Goal: Use online tool/utility: Utilize a website feature to perform a specific function

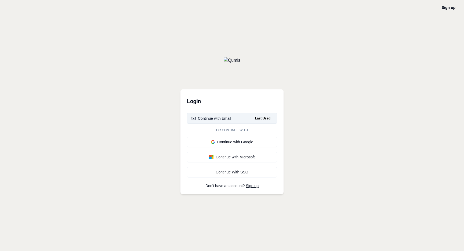
click at [216, 113] on button "Continue with Email Last Used" at bounding box center [232, 118] width 90 height 11
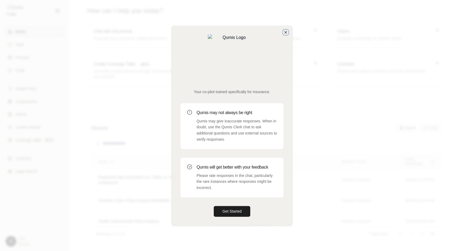
click at [285, 34] on icon "button" at bounding box center [286, 32] width 4 height 4
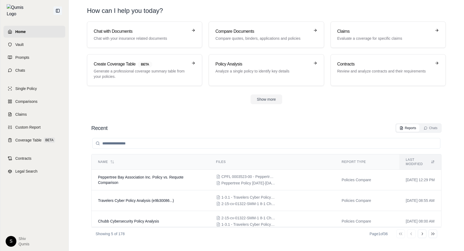
click at [56, 12] on button at bounding box center [57, 10] width 9 height 9
click at [26, 99] on span "Comparisons" at bounding box center [26, 101] width 22 height 5
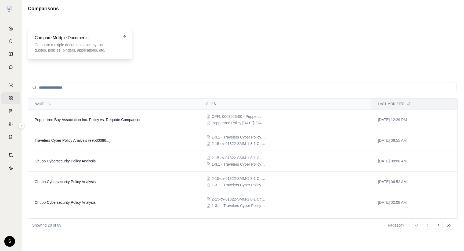
click at [68, 35] on h3 "Compare Mulitple Documents" at bounding box center [76, 38] width 83 height 6
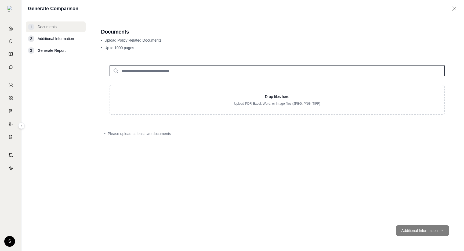
click at [158, 73] on input "search" at bounding box center [277, 71] width 335 height 11
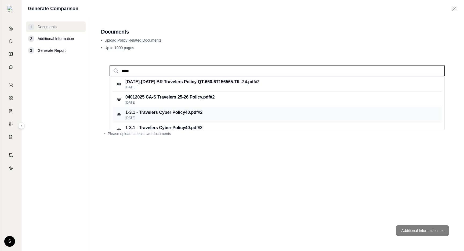
type input "*****"
click at [167, 116] on p "[DATE]" at bounding box center [163, 118] width 77 height 4
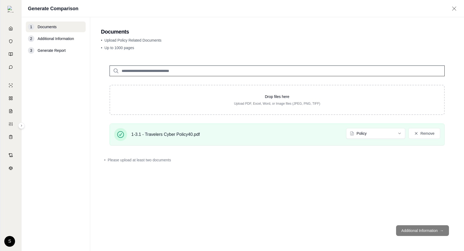
click at [139, 69] on input "search" at bounding box center [277, 71] width 335 height 11
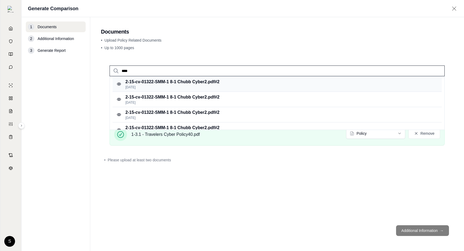
type input "****"
click at [160, 86] on p "[DATE]" at bounding box center [172, 87] width 94 height 4
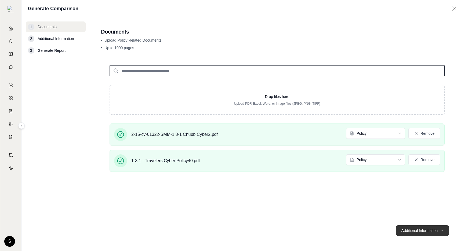
click at [428, 233] on button "Additional Information →" at bounding box center [422, 230] width 53 height 11
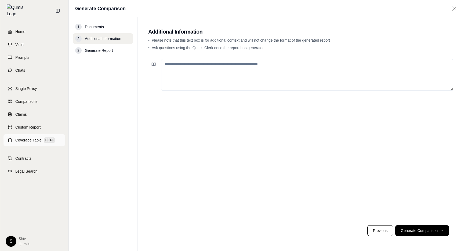
click at [22, 138] on span "Coverage Table" at bounding box center [28, 140] width 26 height 5
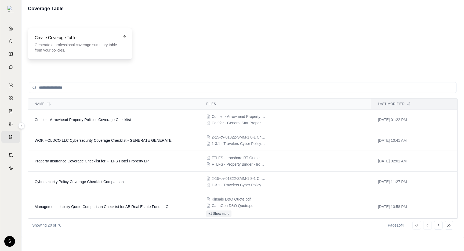
click at [56, 50] on p "Generate a professional coverage summary table from your policies." at bounding box center [76, 47] width 83 height 11
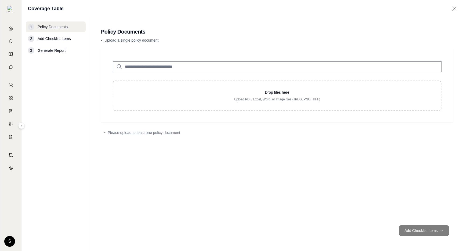
click at [153, 67] on input "search" at bounding box center [277, 66] width 329 height 11
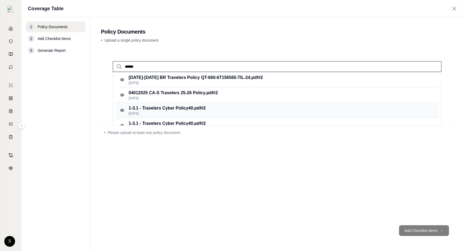
type input "******"
click at [160, 107] on p "1-3.1 - Travelers Cyber Policy40.pdf #2" at bounding box center [167, 108] width 77 height 6
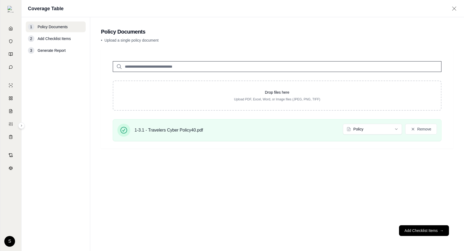
click at [147, 65] on input "search" at bounding box center [277, 66] width 329 height 11
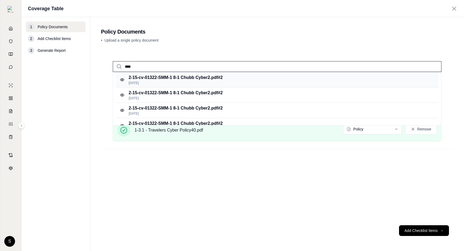
type input "****"
click at [181, 78] on p "2-15-cv-01322-SMM-1 8-1 Chubb Cyber2.pdf #2" at bounding box center [176, 77] width 94 height 6
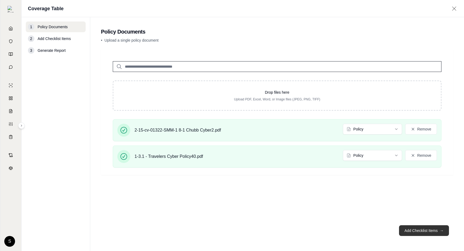
click at [417, 227] on button "Add Checklist Items →" at bounding box center [424, 230] width 50 height 11
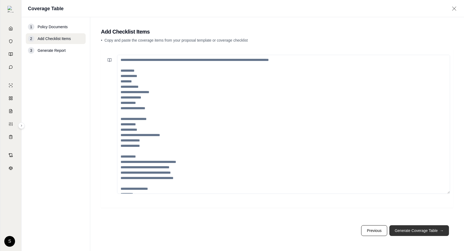
click at [416, 230] on button "Generate Coverage Table →" at bounding box center [419, 230] width 60 height 11
